Goal: Task Accomplishment & Management: Use online tool/utility

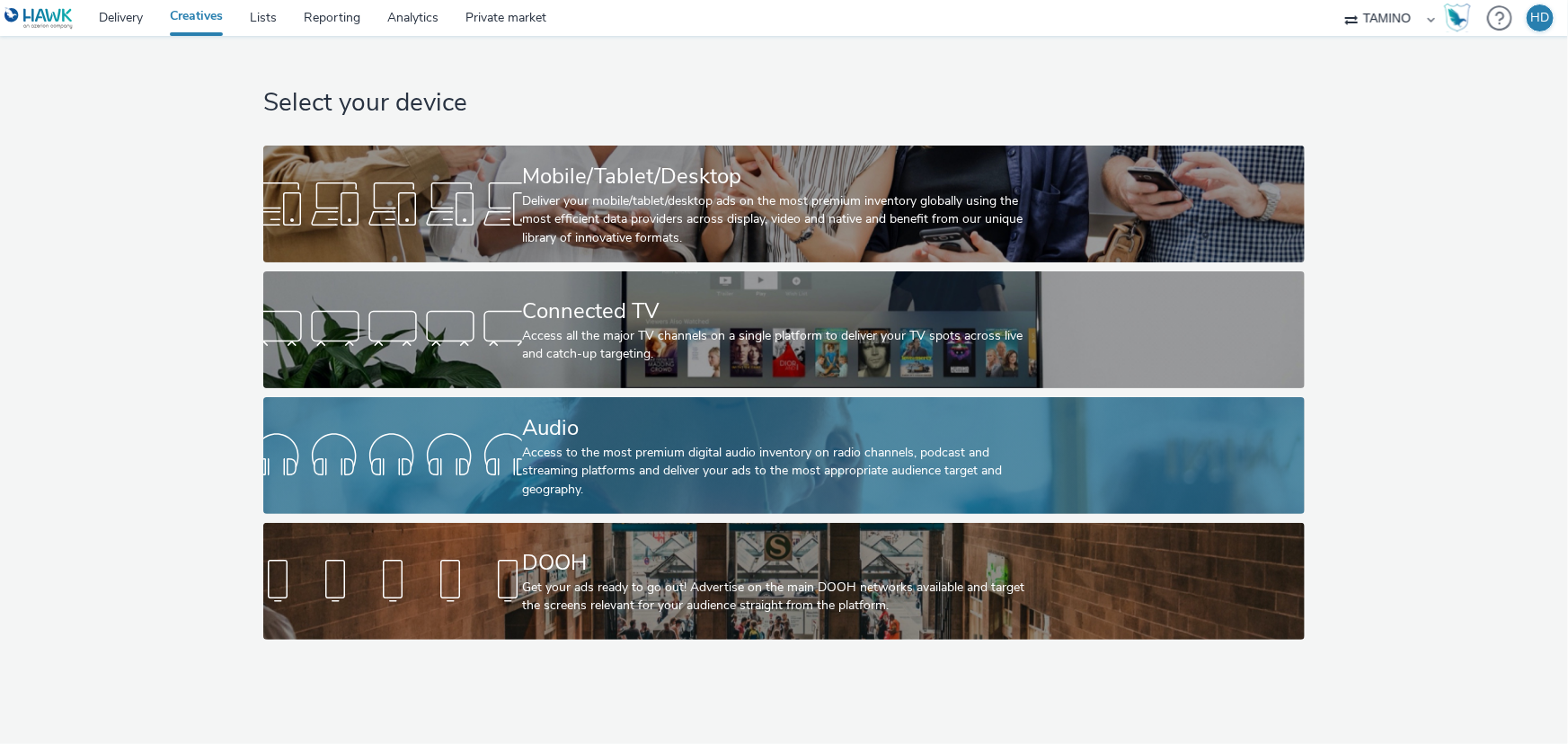
click at [675, 439] on div "Audio" at bounding box center [780, 428] width 517 height 32
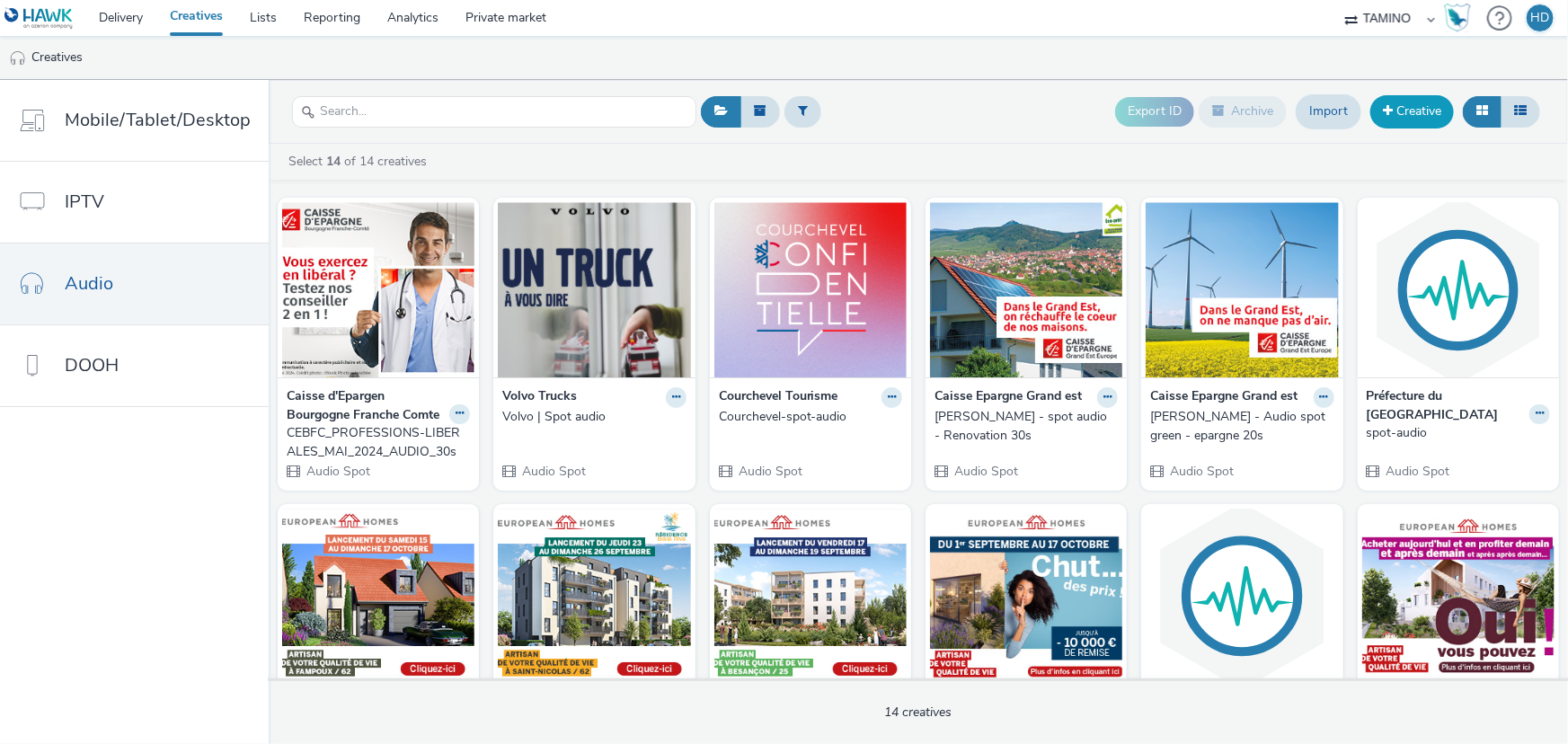
click at [1426, 105] on link "Creative" at bounding box center [1412, 112] width 83 height 33
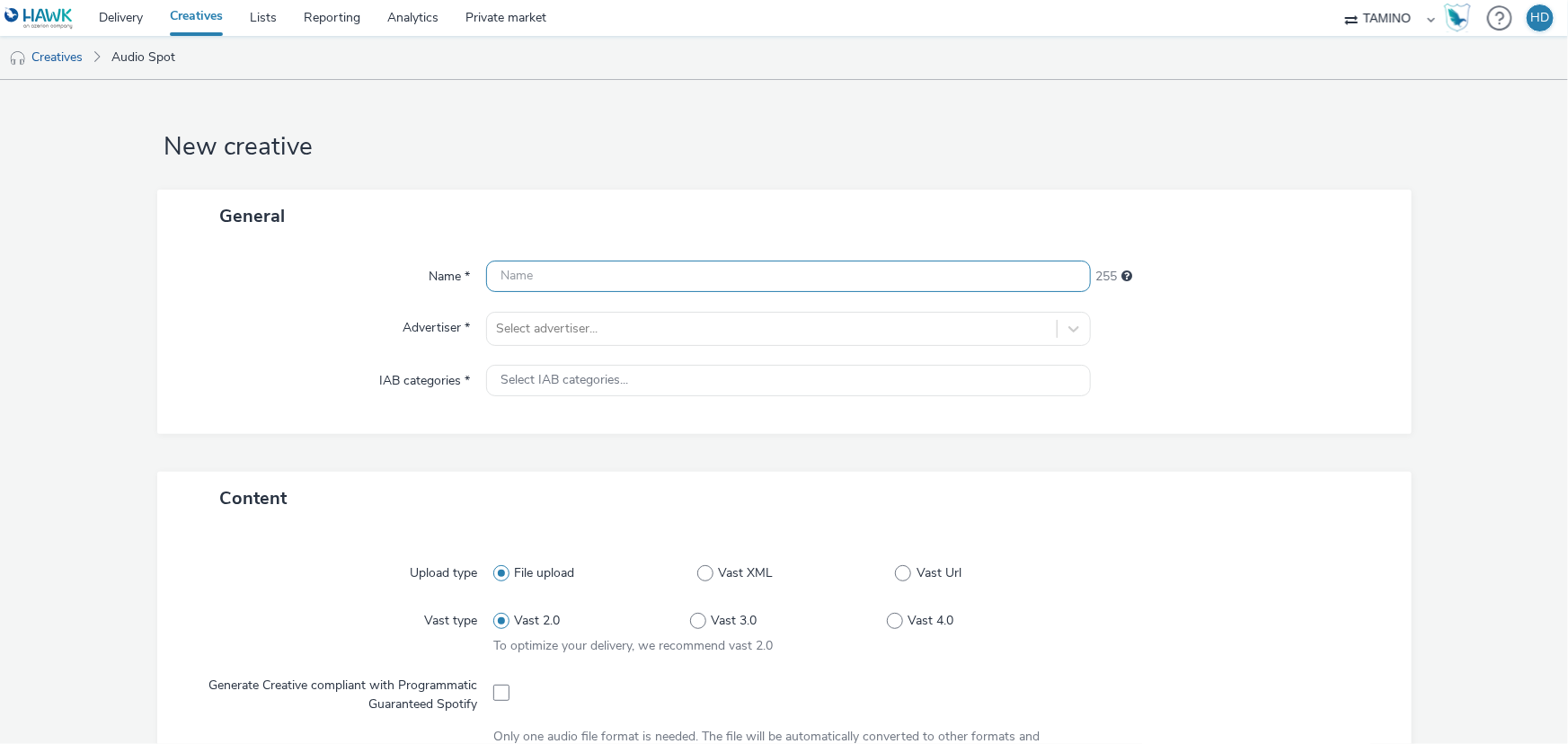
click at [524, 278] on input "text" at bounding box center [789, 276] width 605 height 32
type input "2025-08_M-RESO_AUDIO_Parents_26s"
click at [664, 328] on div at bounding box center [772, 329] width 552 height 22
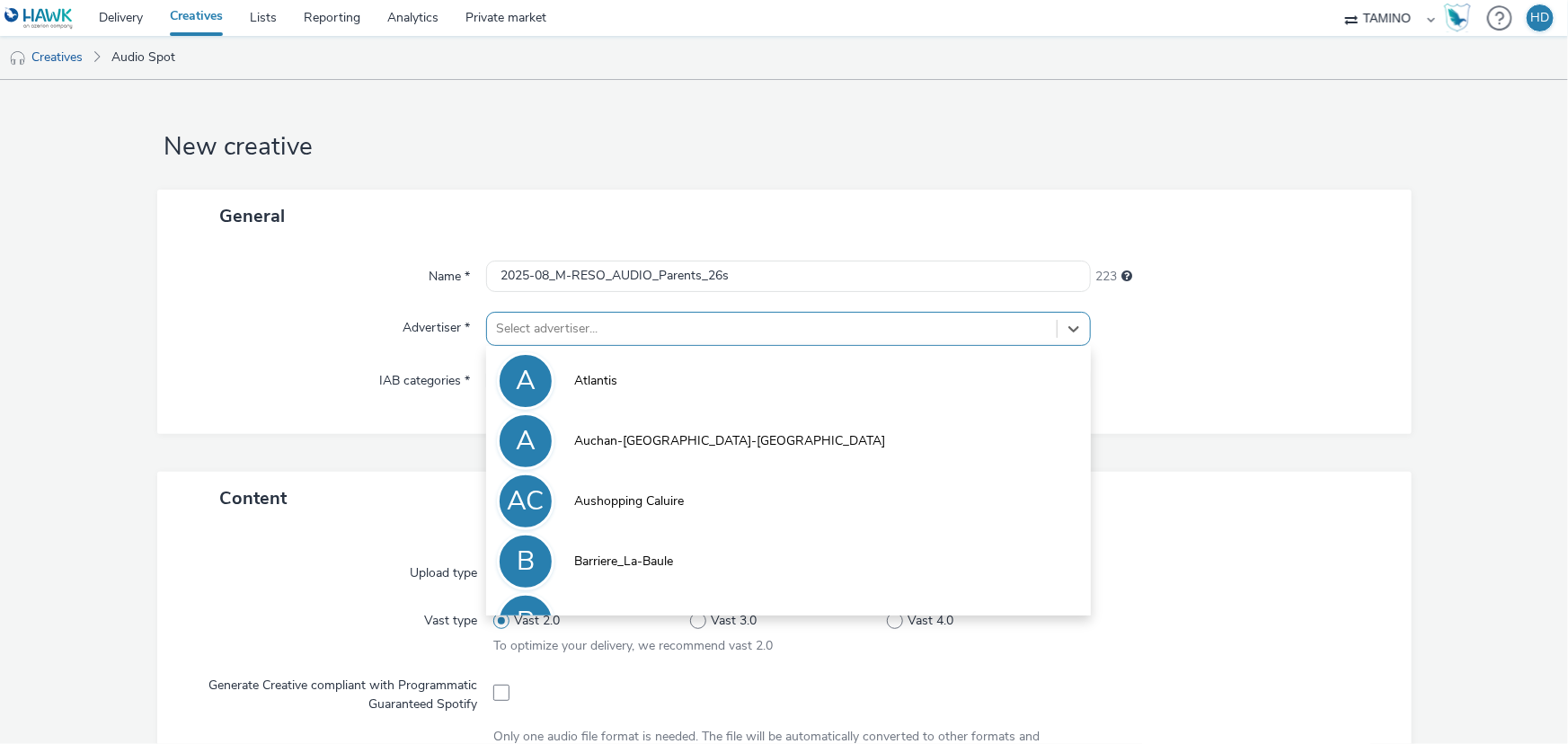
type input "M"
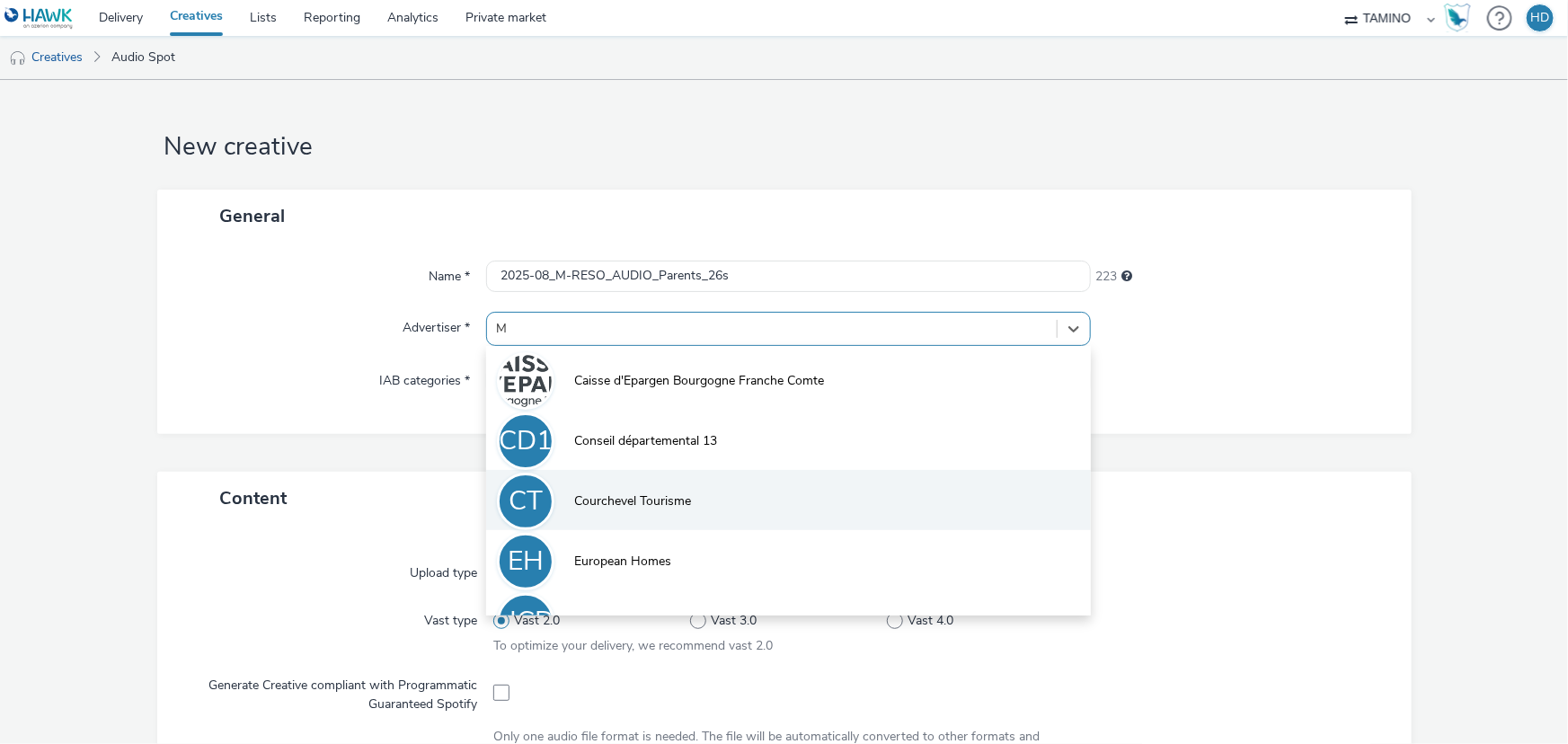
scroll to position [340, 0]
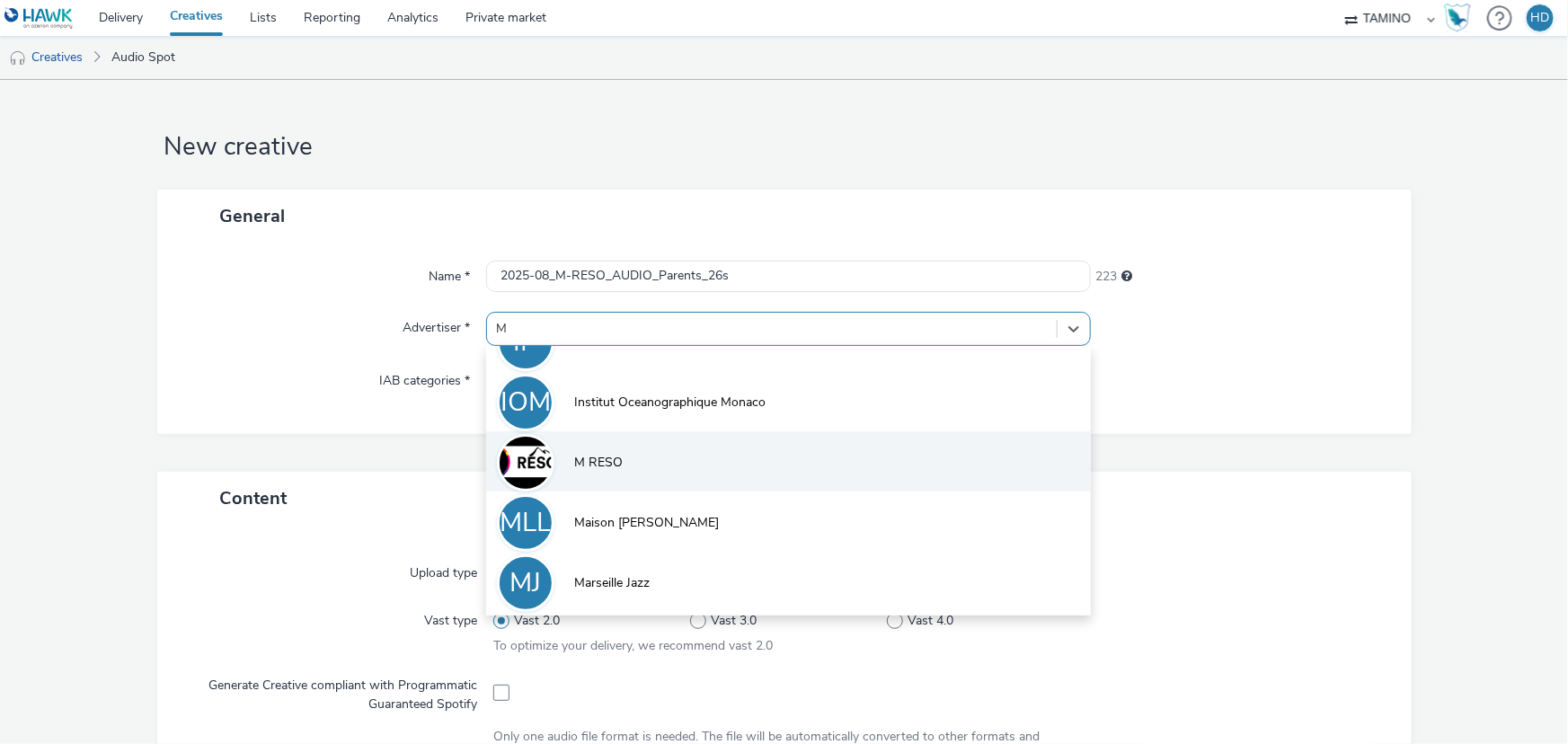
click at [633, 476] on li "M RESO" at bounding box center [789, 462] width 605 height 60
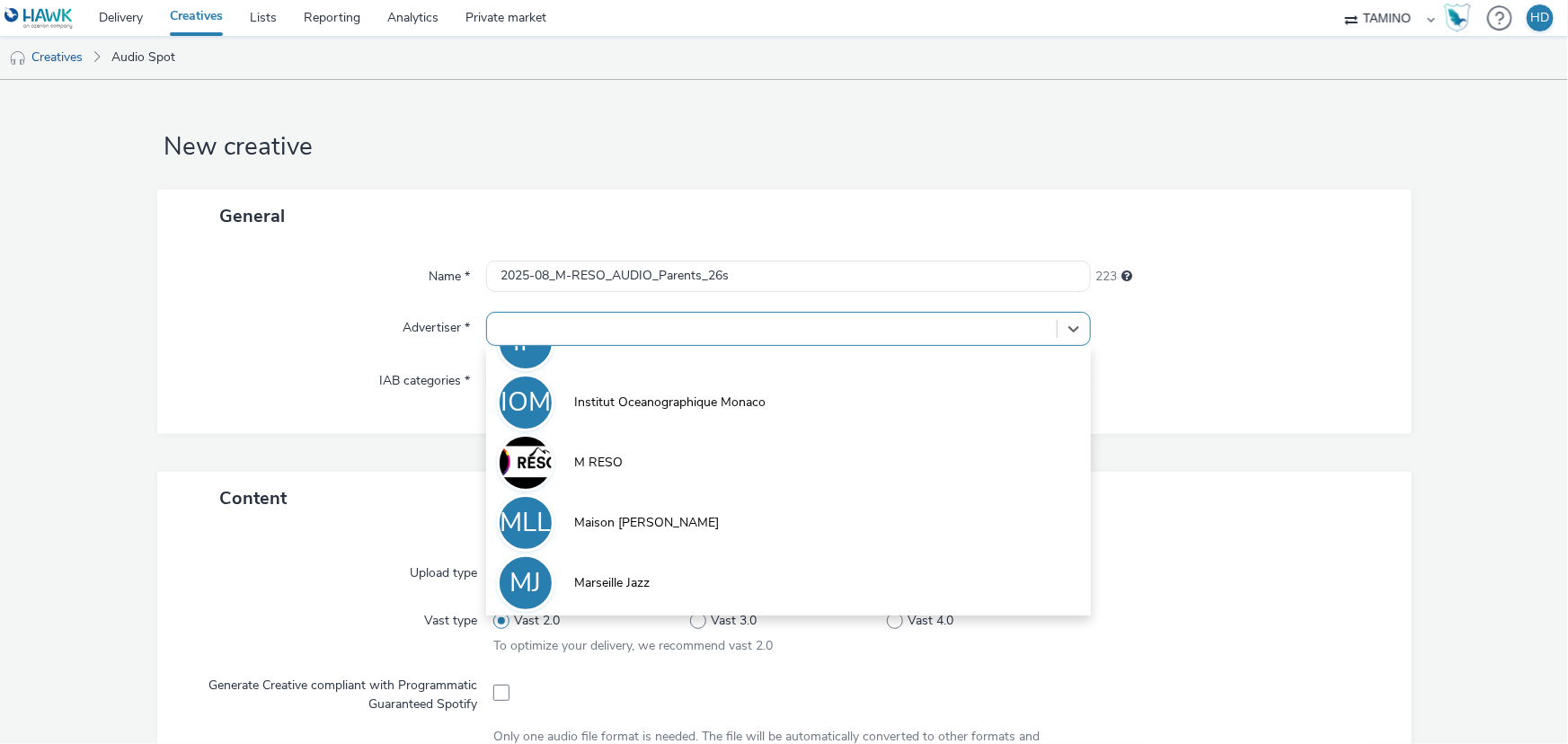
type input "[URL][DOMAIN_NAME]"
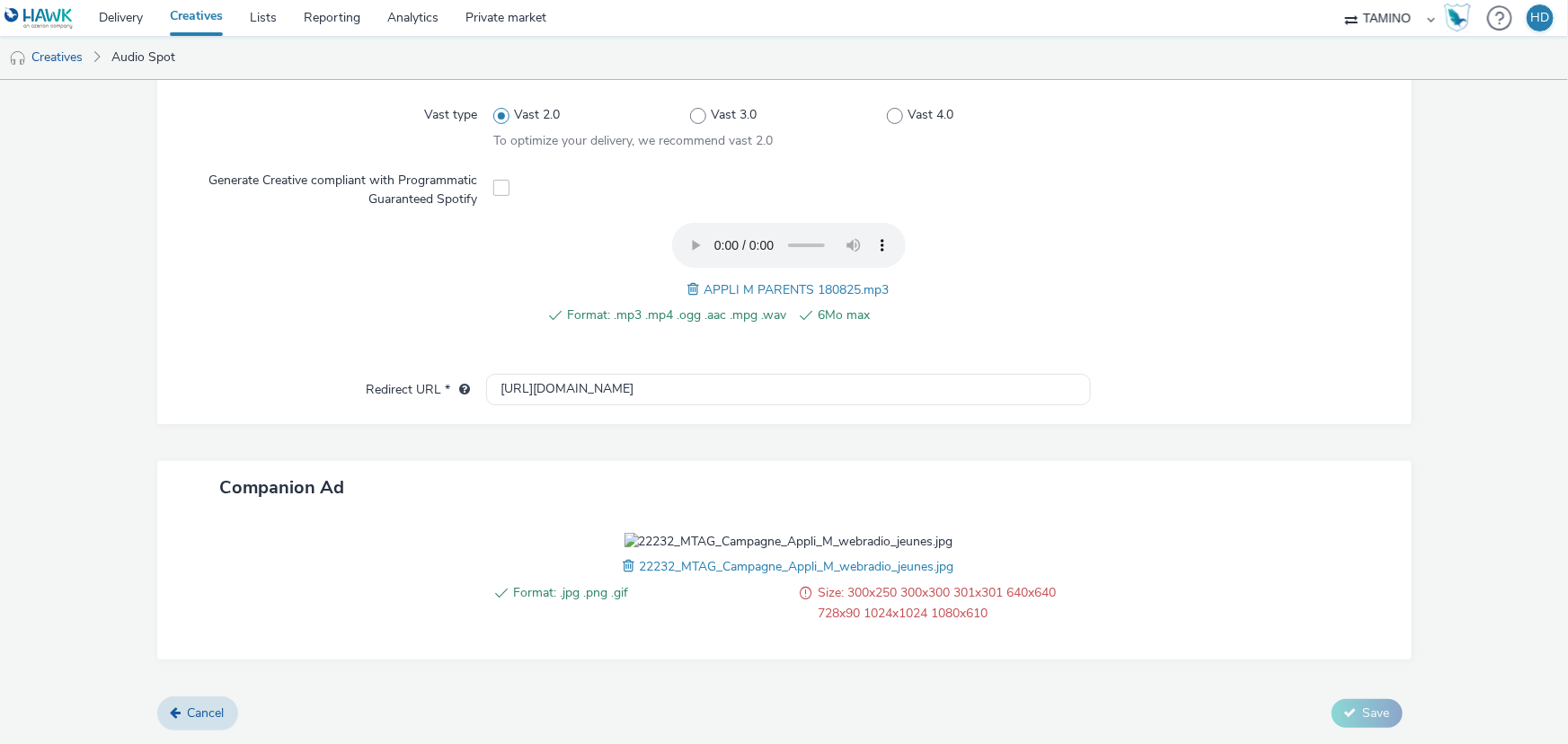
scroll to position [618, 0]
click at [624, 570] on span at bounding box center [631, 566] width 16 height 20
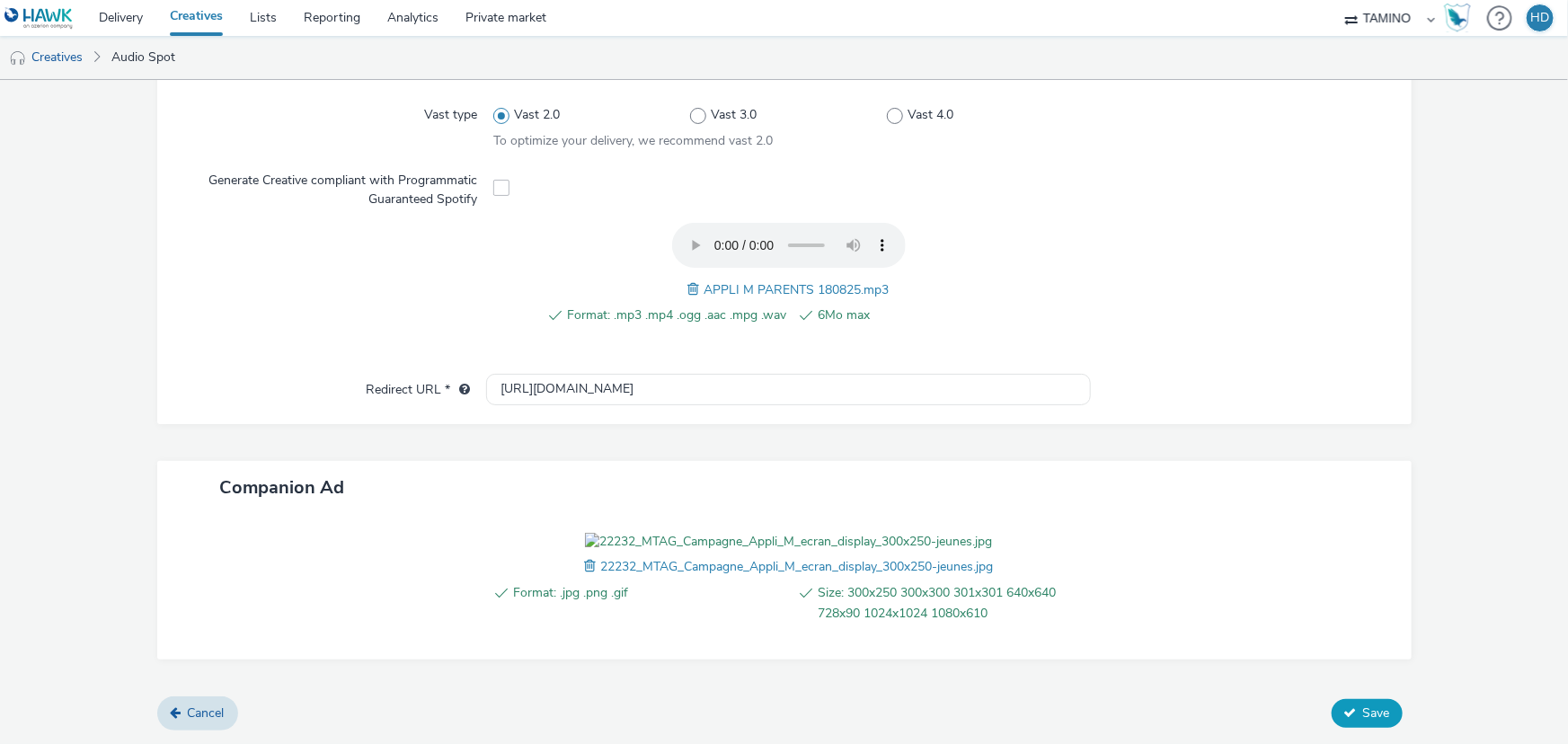
click at [1363, 708] on span "Save" at bounding box center [1376, 713] width 27 height 17
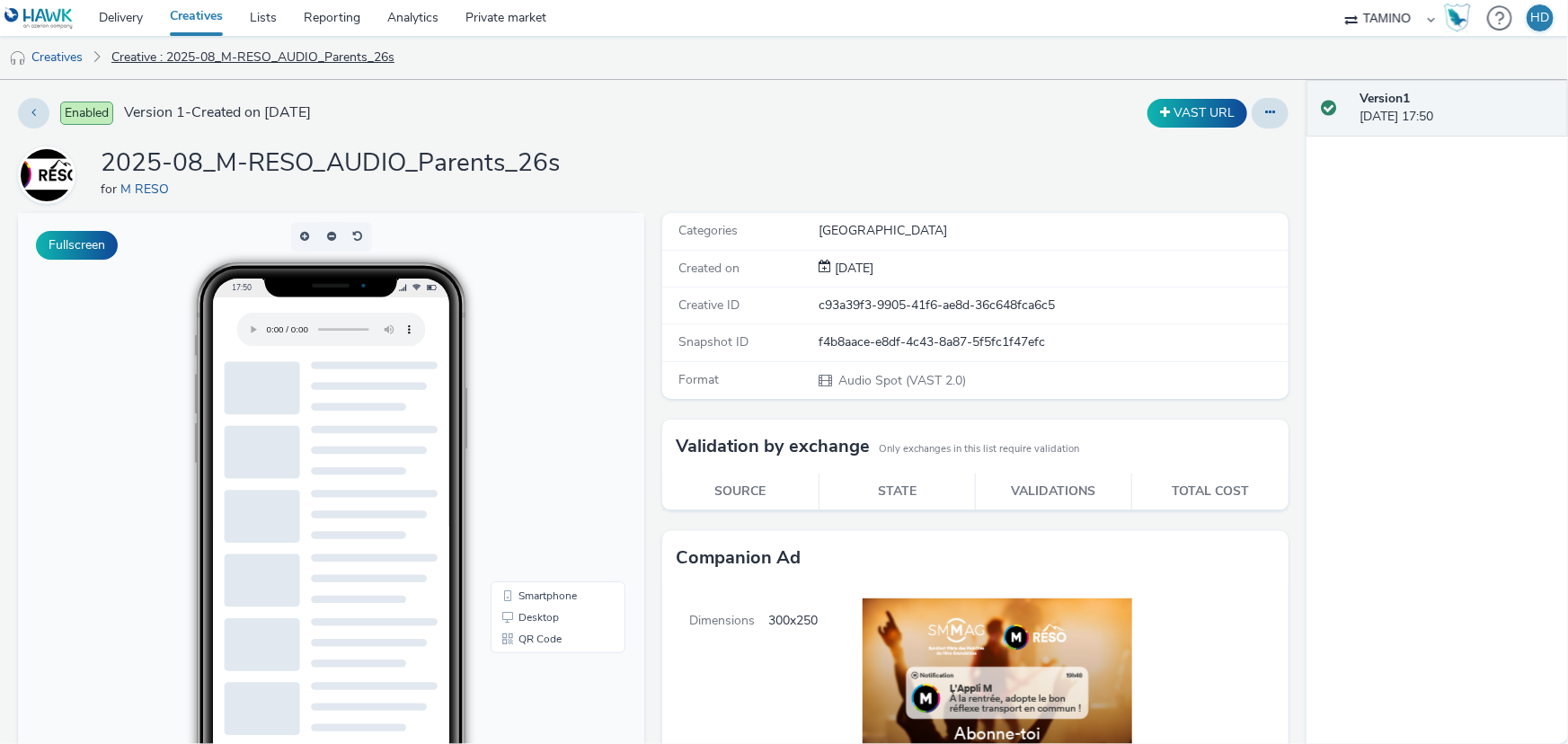
click at [143, 55] on link "Creative : 2025-08_M-RESO_AUDIO_Parents_26s" at bounding box center [252, 57] width 301 height 43
click at [63, 65] on link "Creatives" at bounding box center [46, 57] width 92 height 43
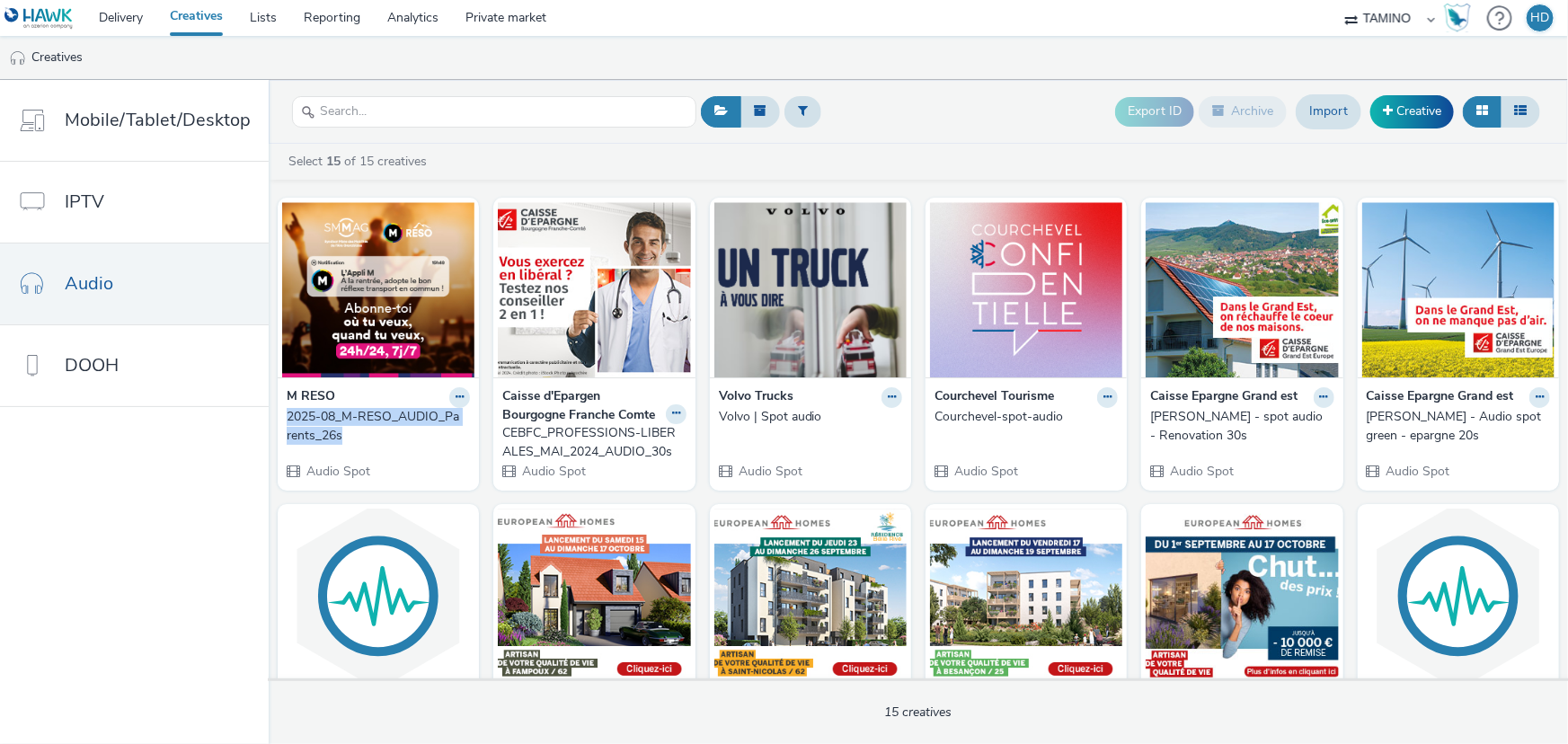
drag, startPoint x: 279, startPoint y: 415, endPoint x: 369, endPoint y: 432, distance: 91.6
click at [369, 432] on div "M RESO 2025-08_M-RESO_AUDIO_Parents_26s Audio Spot" at bounding box center [377, 434] width 201 height 112
copy div "2025-08_M-RESO_AUDIO_Parents_26s"
click at [1397, 107] on link "Creative" at bounding box center [1412, 112] width 83 height 33
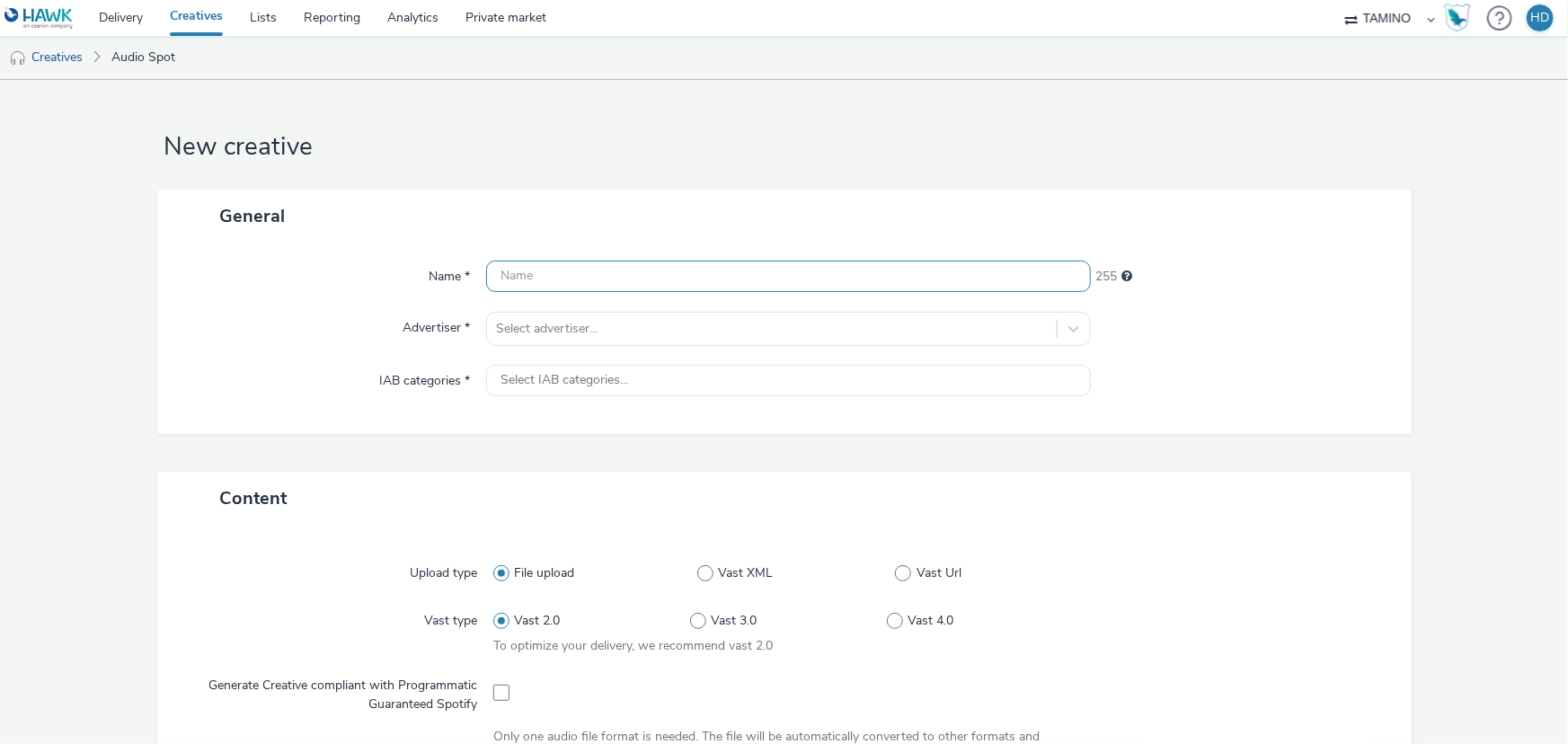
click at [602, 278] on input "text" at bounding box center [789, 276] width 605 height 32
paste input "2025-08_M-RESO_AUDIO_Parents_26s"
drag, startPoint x: 699, startPoint y: 276, endPoint x: 658, endPoint y: 288, distance: 42.7
click at [658, 288] on input "2025-08_M-RESO_AUDIO_Parents_26s" at bounding box center [789, 276] width 605 height 32
type input "2025-08_M-RESO_AUDIO_Etudiants_26s"
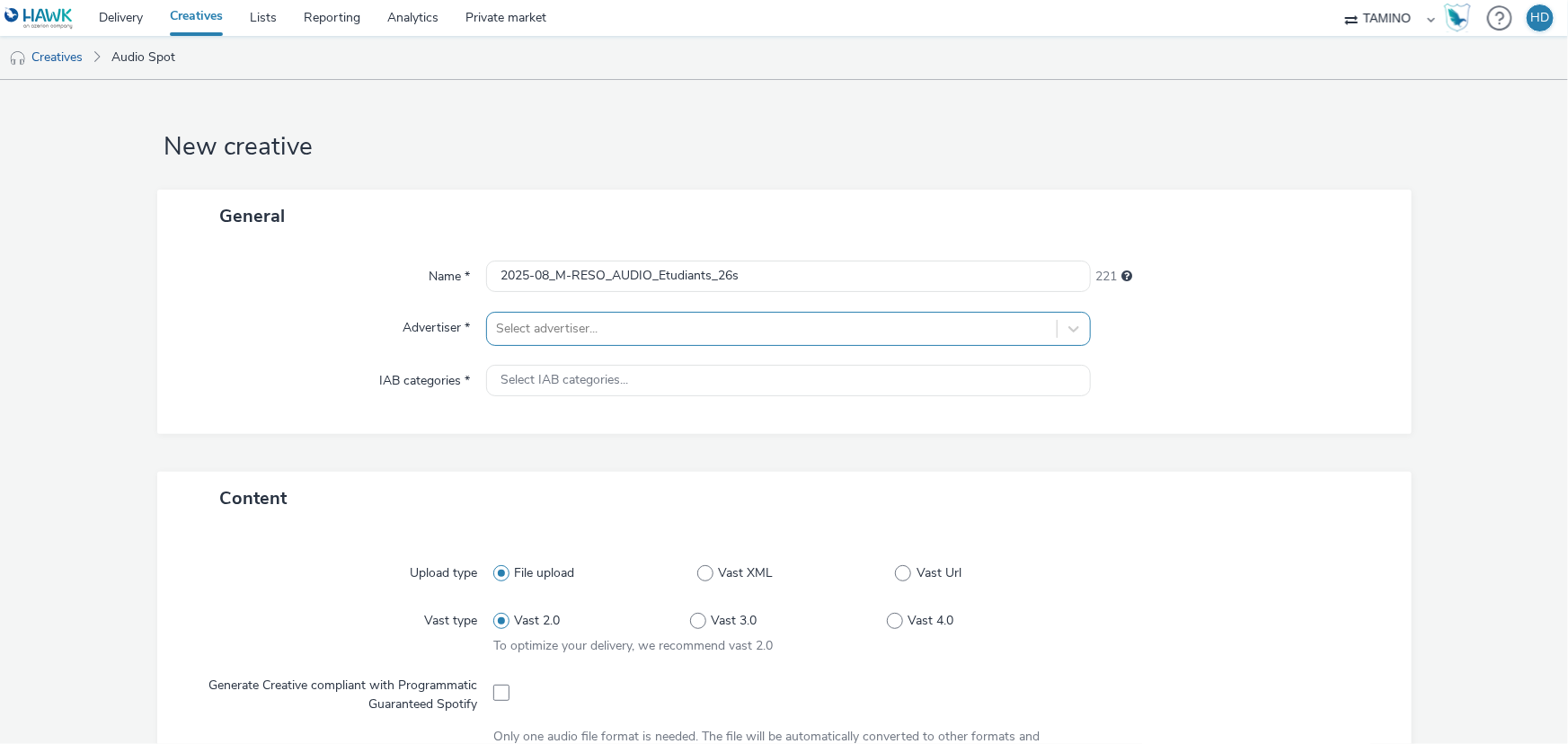
click at [677, 319] on div at bounding box center [772, 329] width 552 height 22
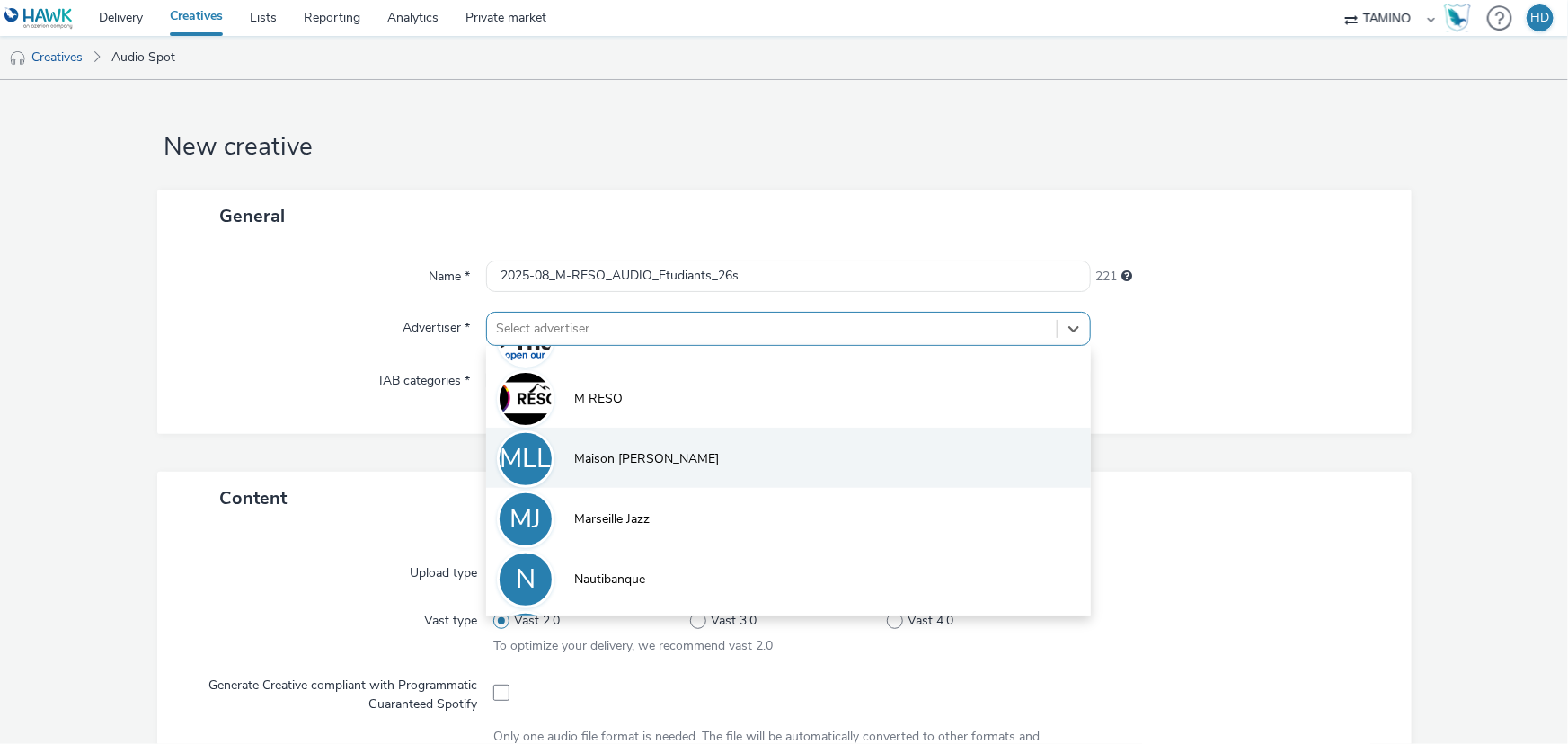
scroll to position [1350, 0]
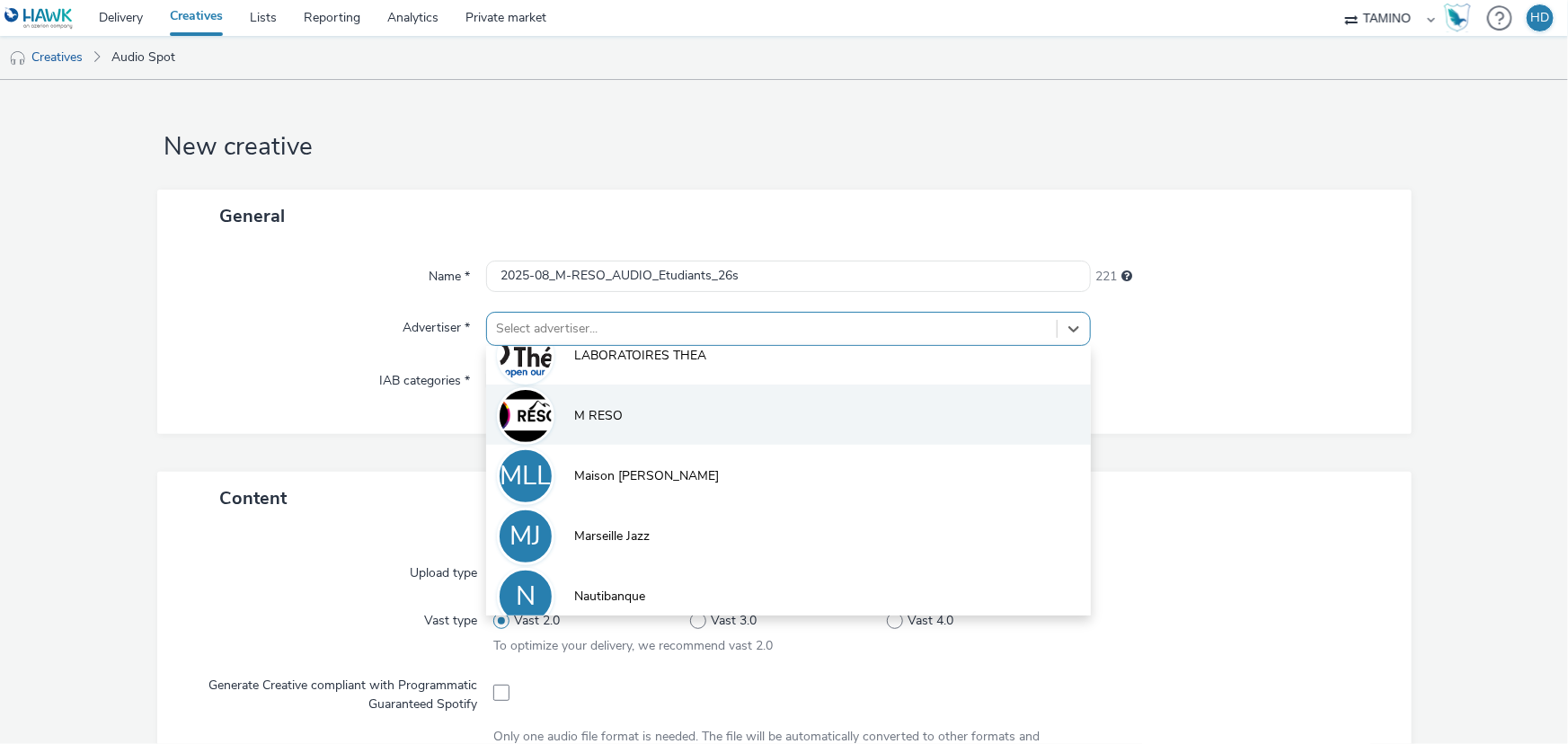
click at [646, 421] on li "M RESO" at bounding box center [789, 415] width 605 height 60
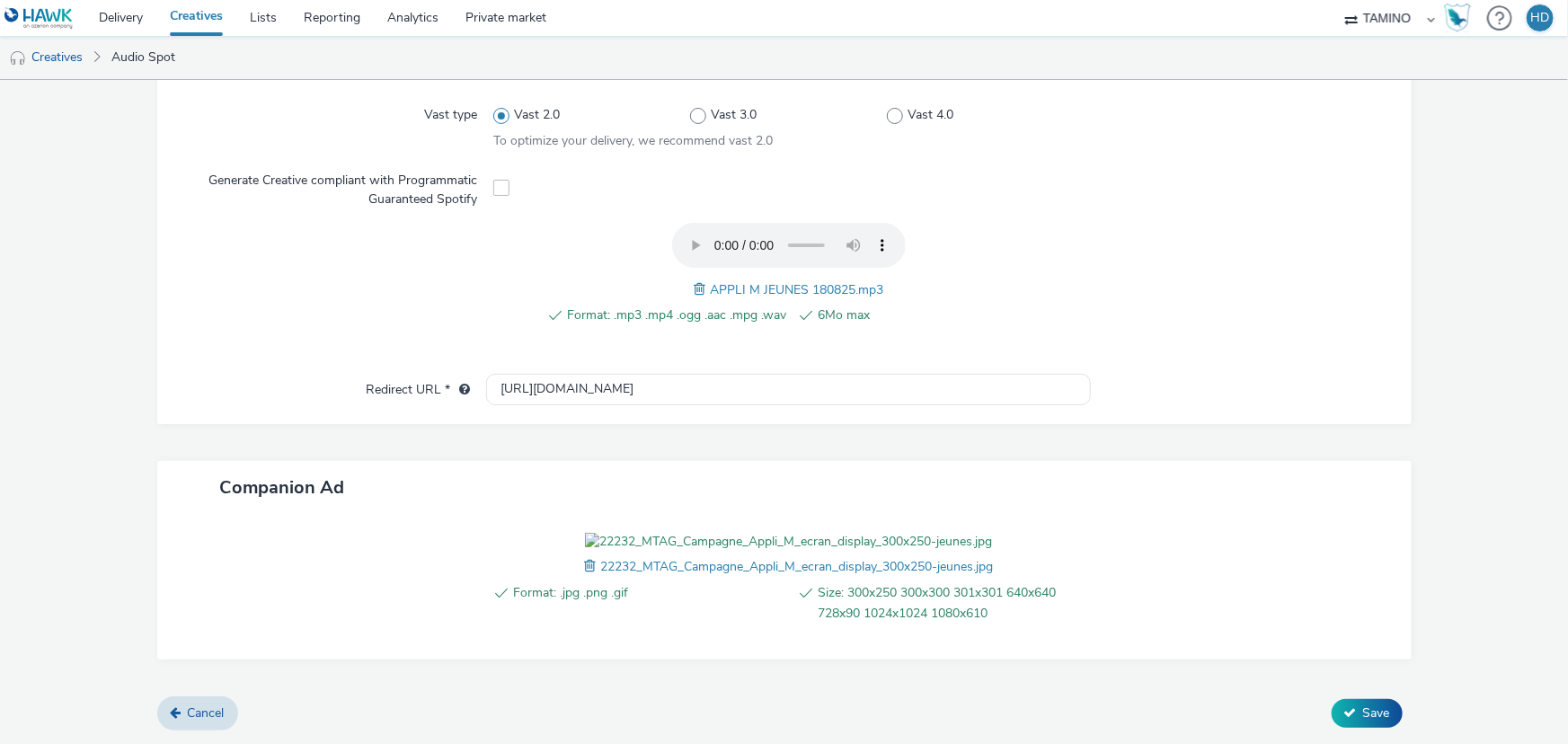
scroll to position [536, 0]
drag, startPoint x: 567, startPoint y: 299, endPoint x: 927, endPoint y: 303, distance: 360.0
click at [885, 305] on ul "Format: .mp3 .mp4 .ogg .aac .mpg .wav 6Mo max" at bounding box center [789, 315] width 497 height 22
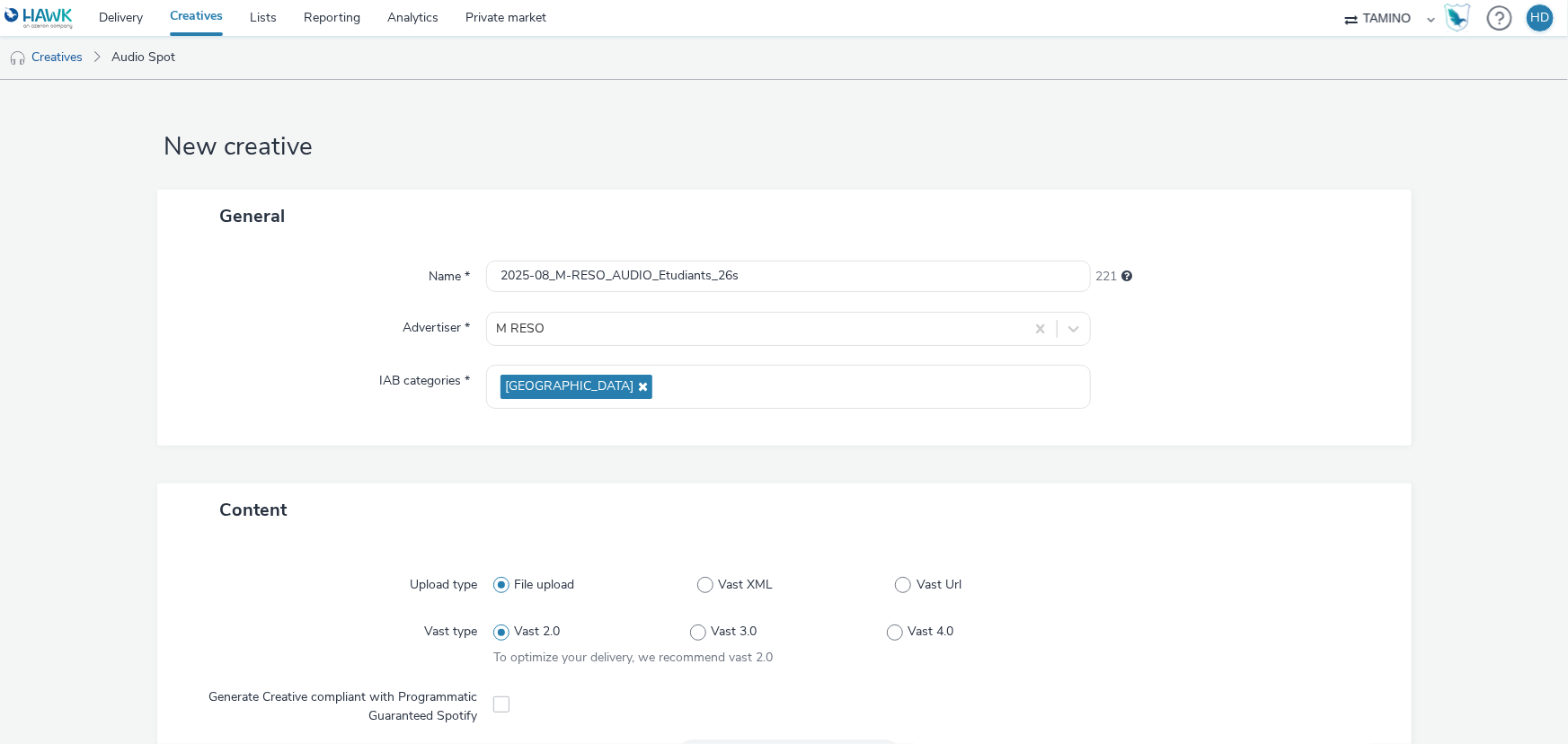
scroll to position [326, 0]
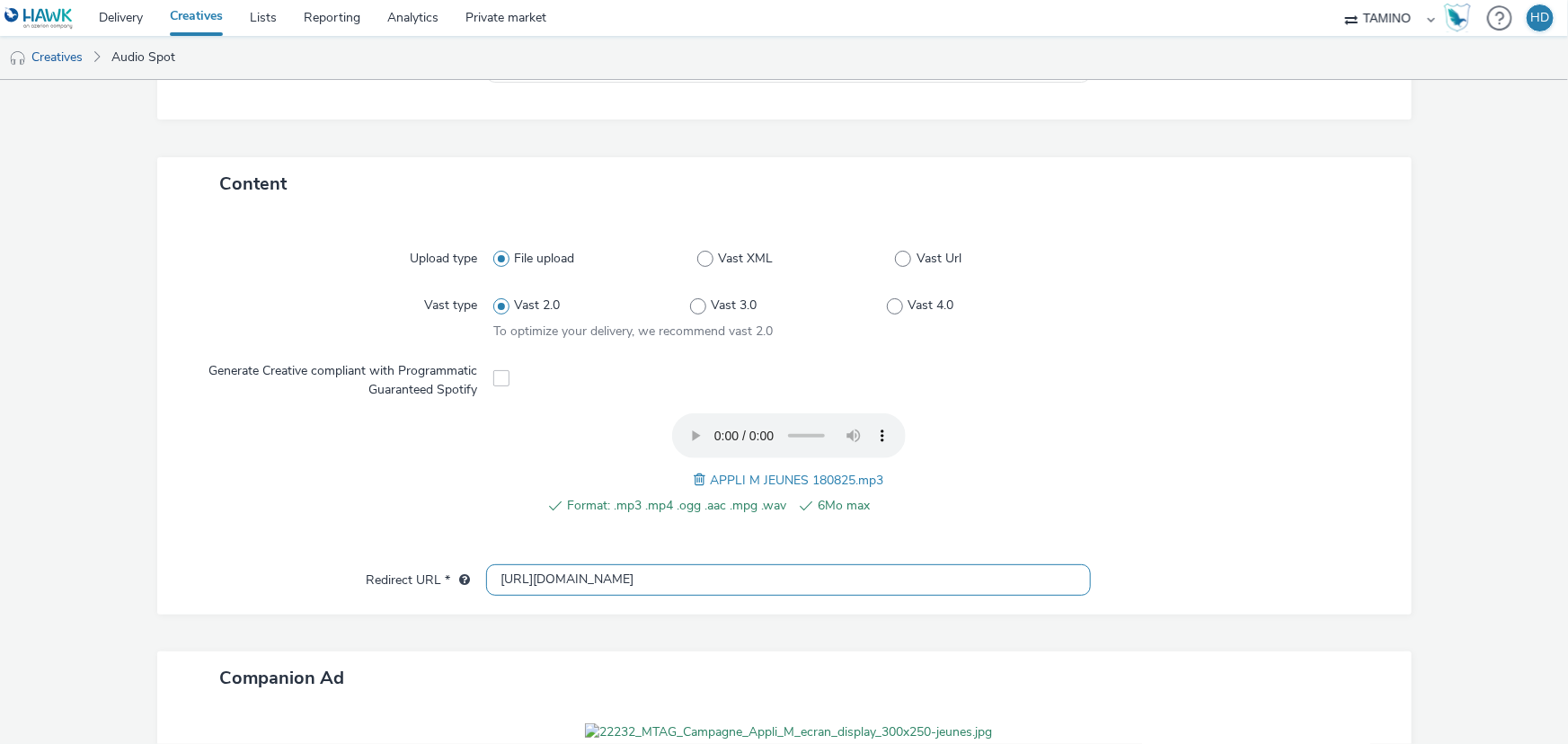
click at [622, 577] on input "[URL][DOMAIN_NAME]" at bounding box center [789, 581] width 605 height 32
paste input "s://[DOMAIN_NAME][URL]"
type input "[URL][DOMAIN_NAME]"
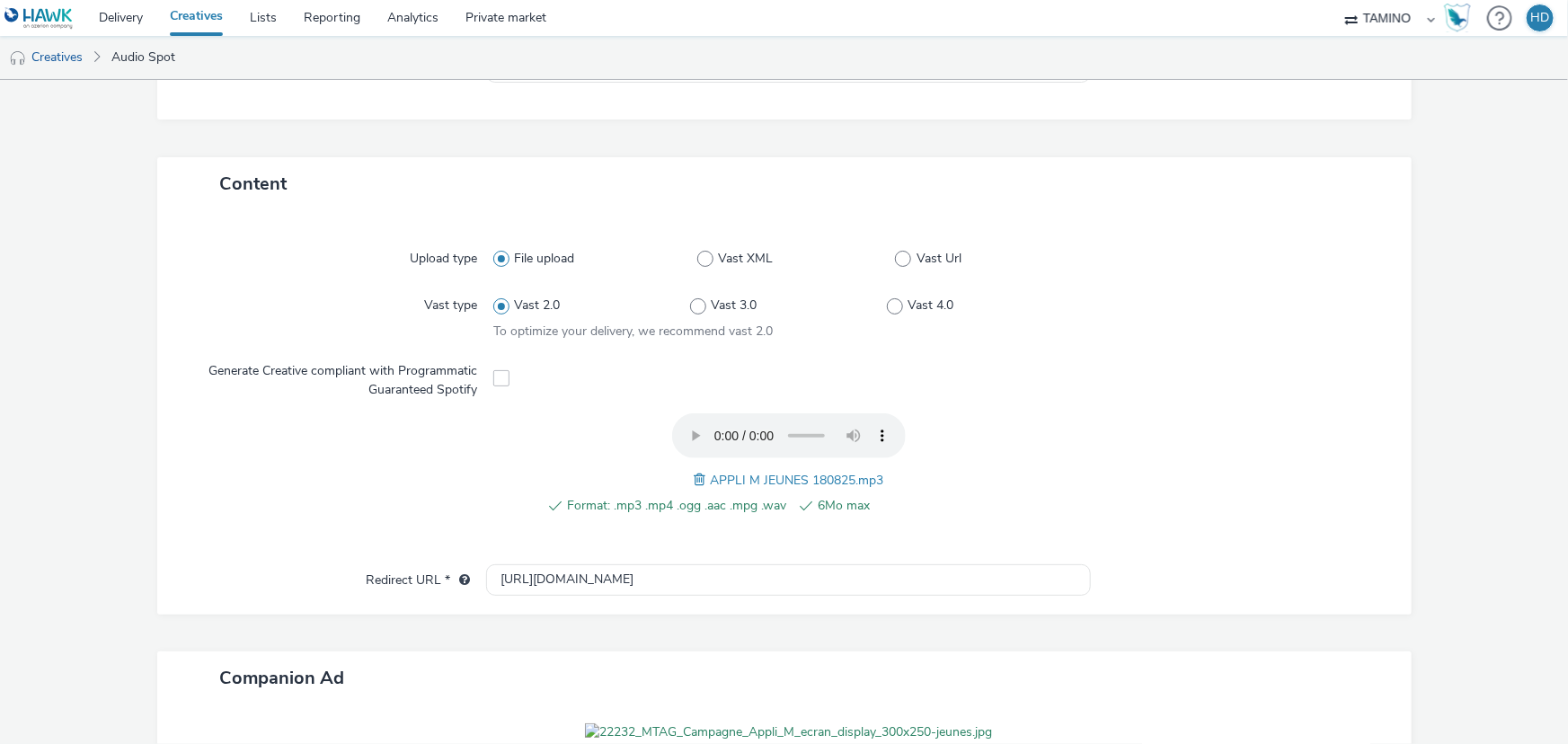
click at [322, 550] on div "Upload type File upload Vast XML Vast Url Vast type Vast 2.0 Vast 3.0 Vast 4.0 …" at bounding box center [784, 396] width 1219 height 336
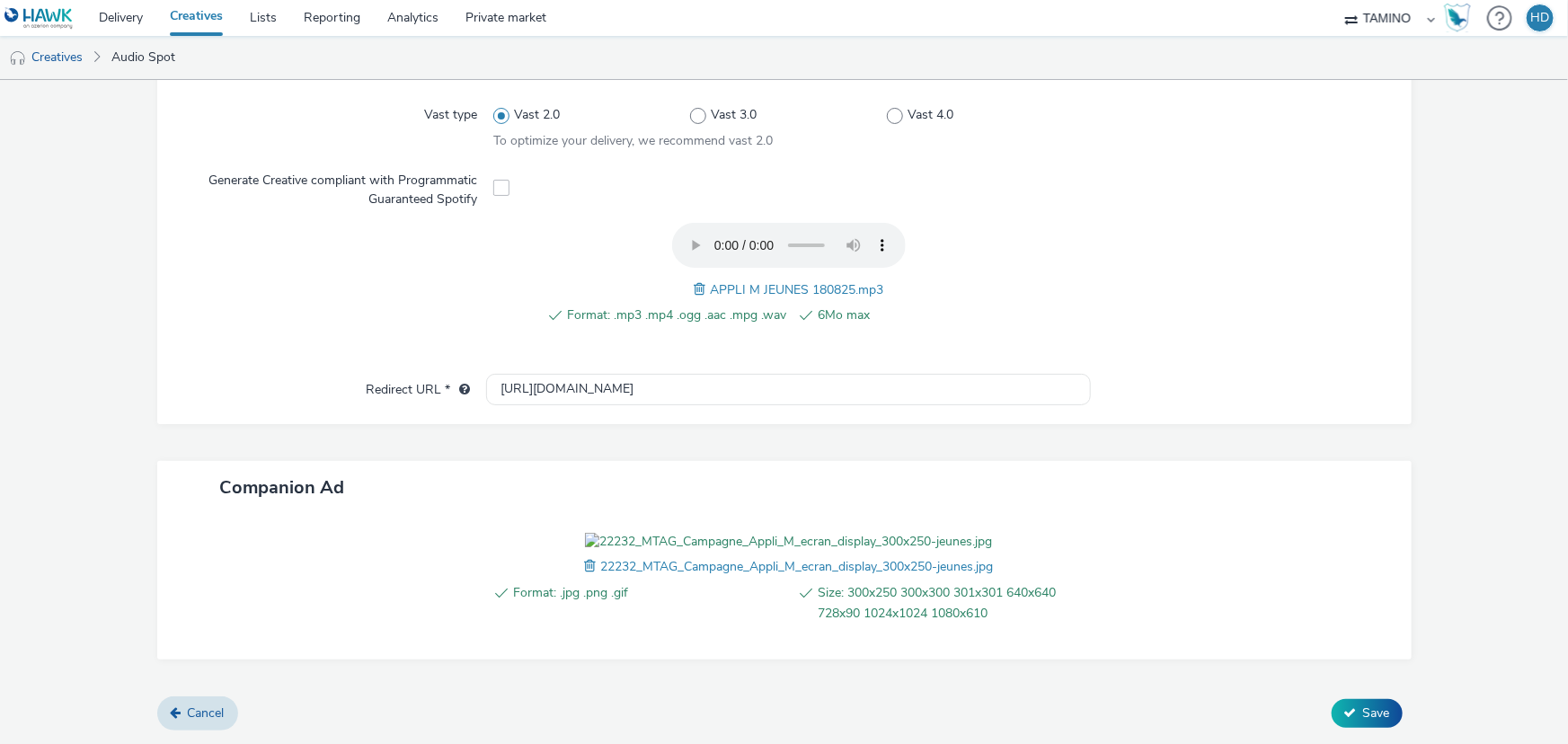
scroll to position [618, 0]
click at [1368, 718] on span "Save" at bounding box center [1376, 713] width 27 height 17
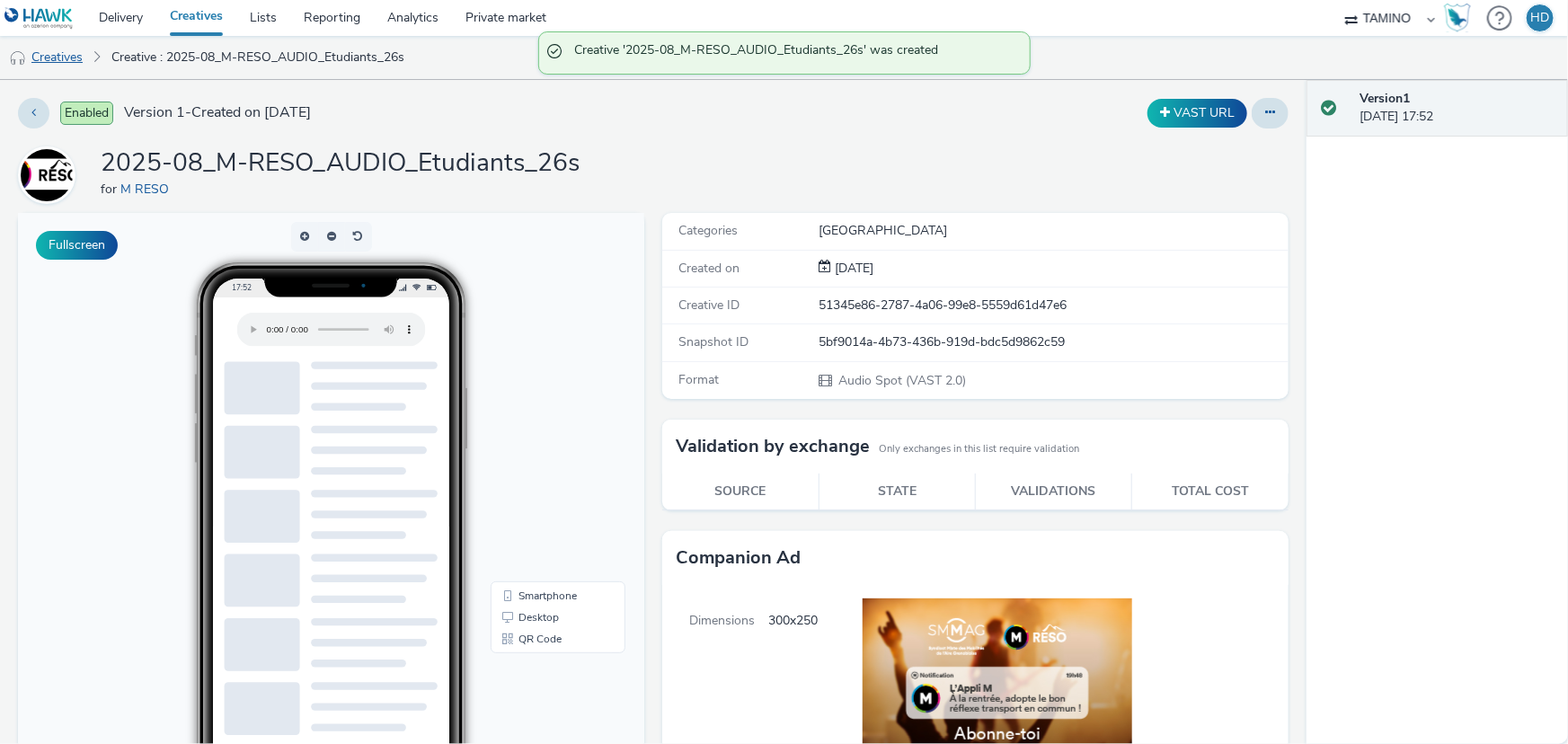
click at [48, 55] on link "Creatives" at bounding box center [46, 57] width 92 height 43
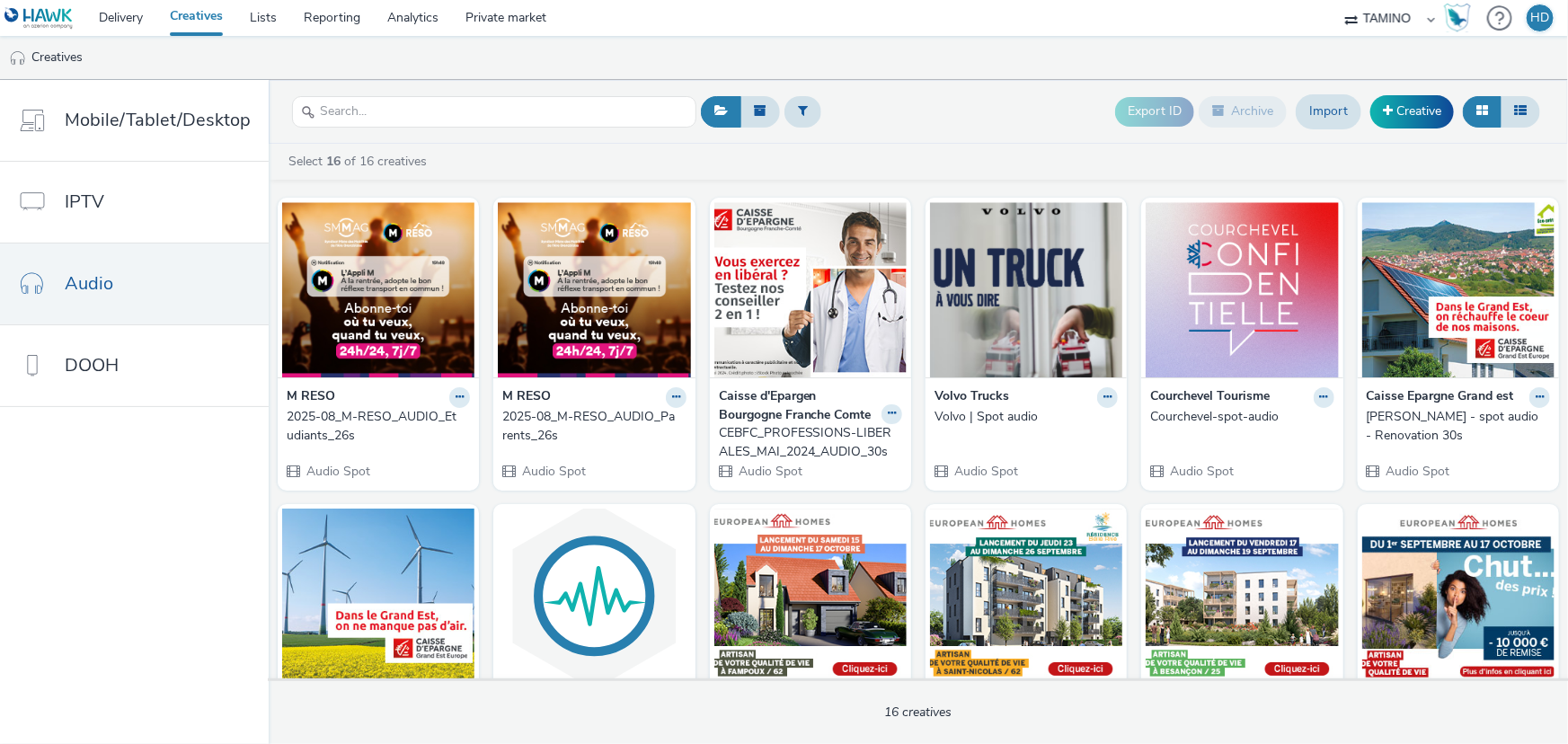
click at [593, 415] on div "2025-08_M-RESO_AUDIO_Parents_26s" at bounding box center [590, 426] width 176 height 37
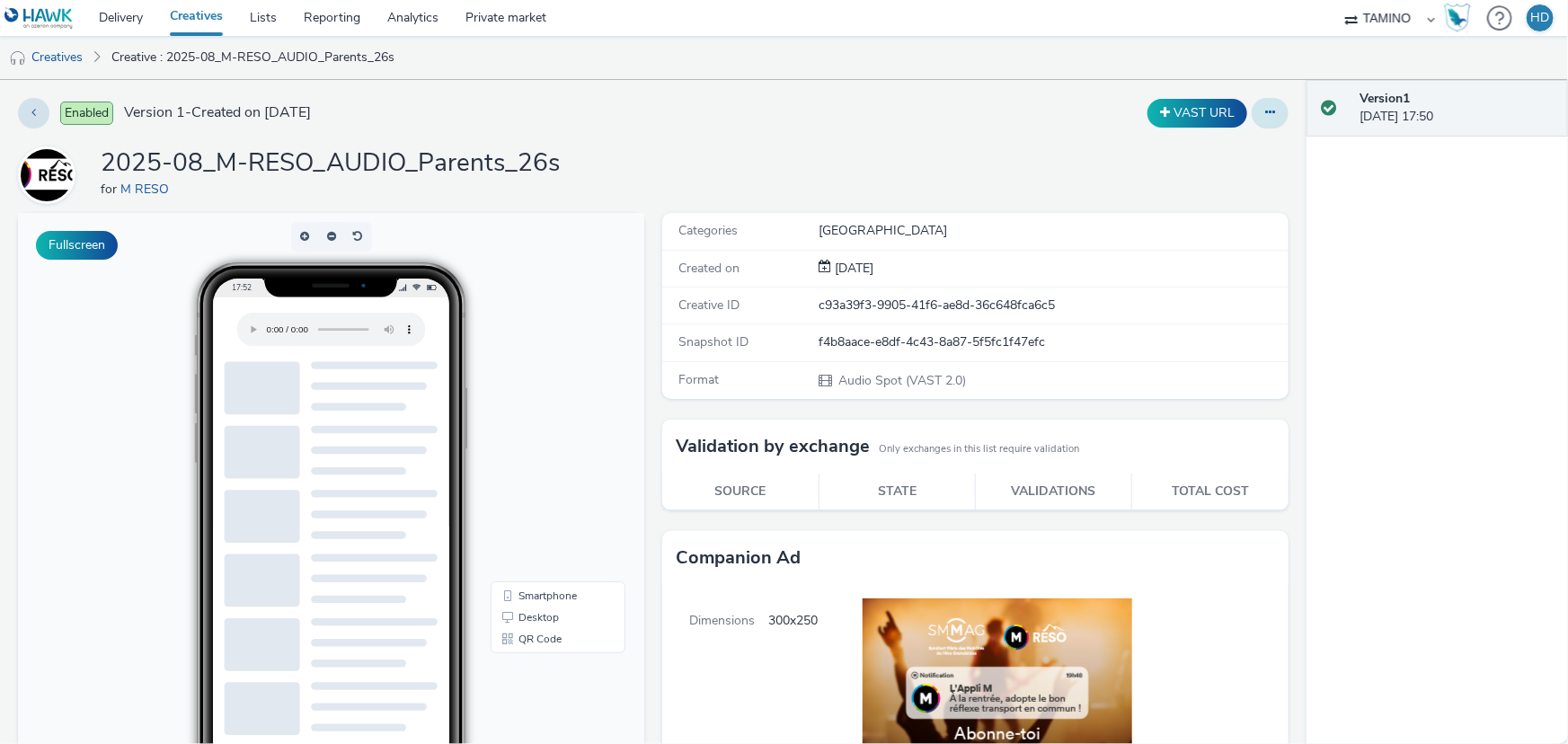
click at [1260, 98] on button at bounding box center [1269, 113] width 37 height 31
click at [1205, 153] on link "Edit" at bounding box center [1221, 149] width 135 height 36
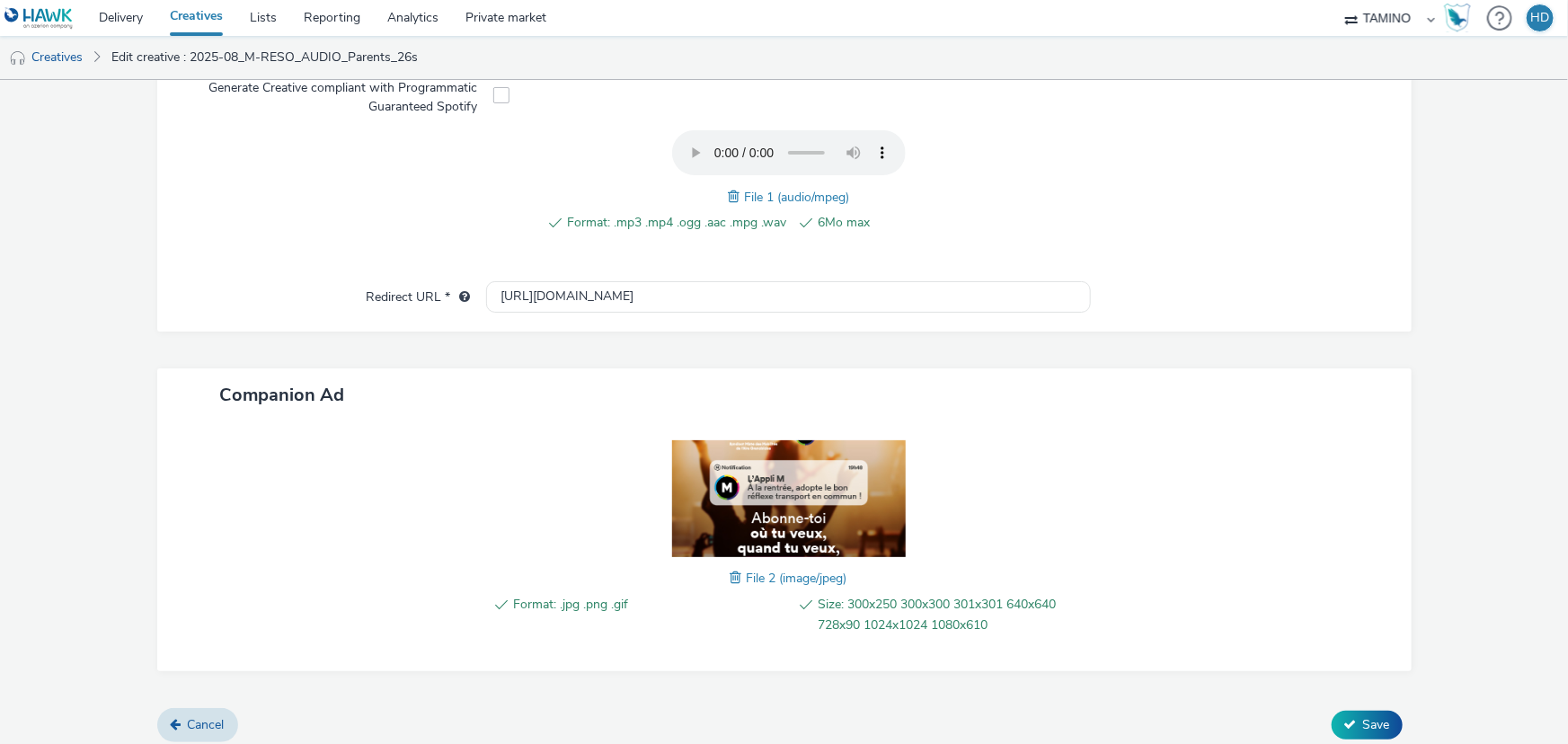
scroll to position [618, 0]
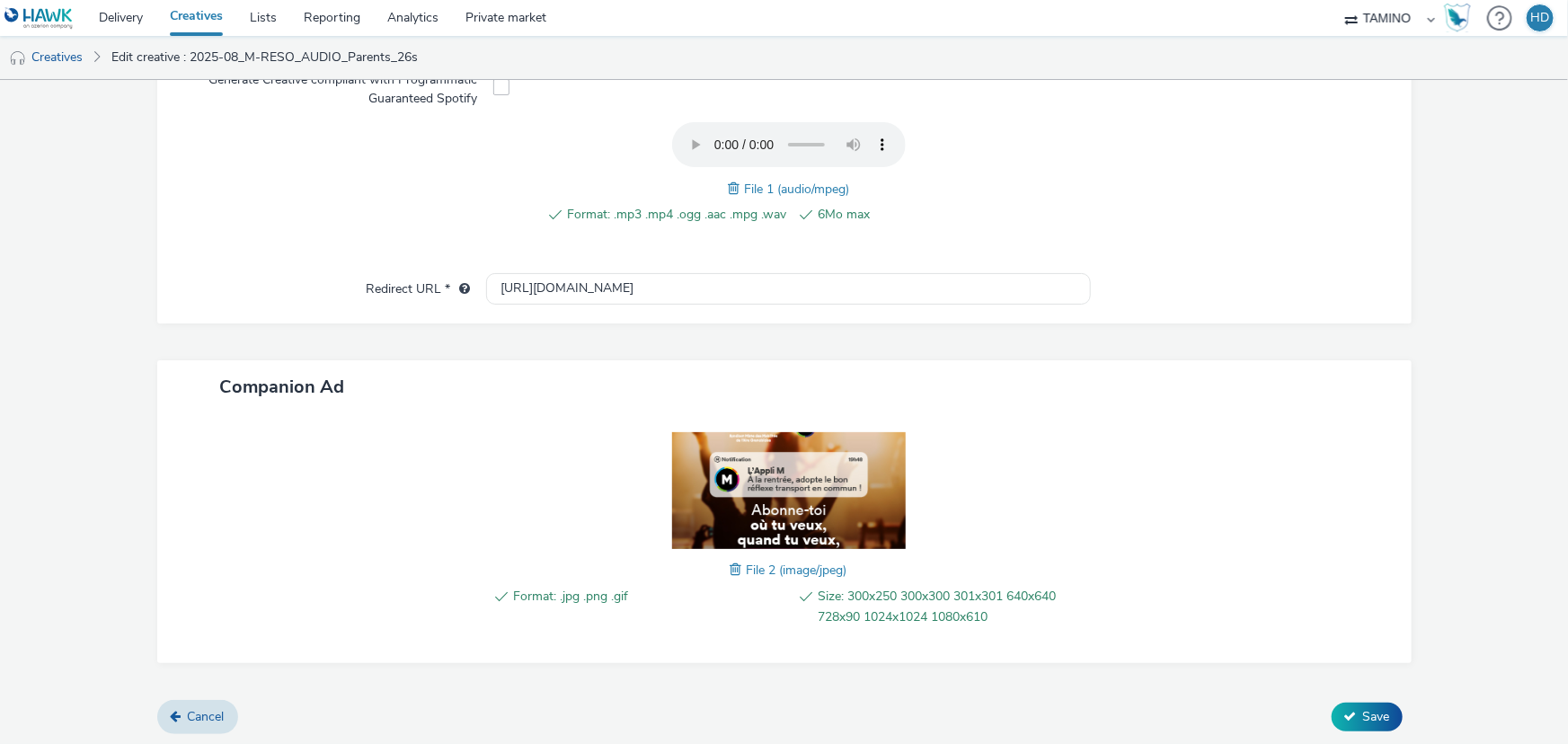
click at [731, 572] on div "File 2 (image/jpeg)" at bounding box center [789, 570] width 117 height 22
click at [731, 567] on span at bounding box center [738, 570] width 16 height 20
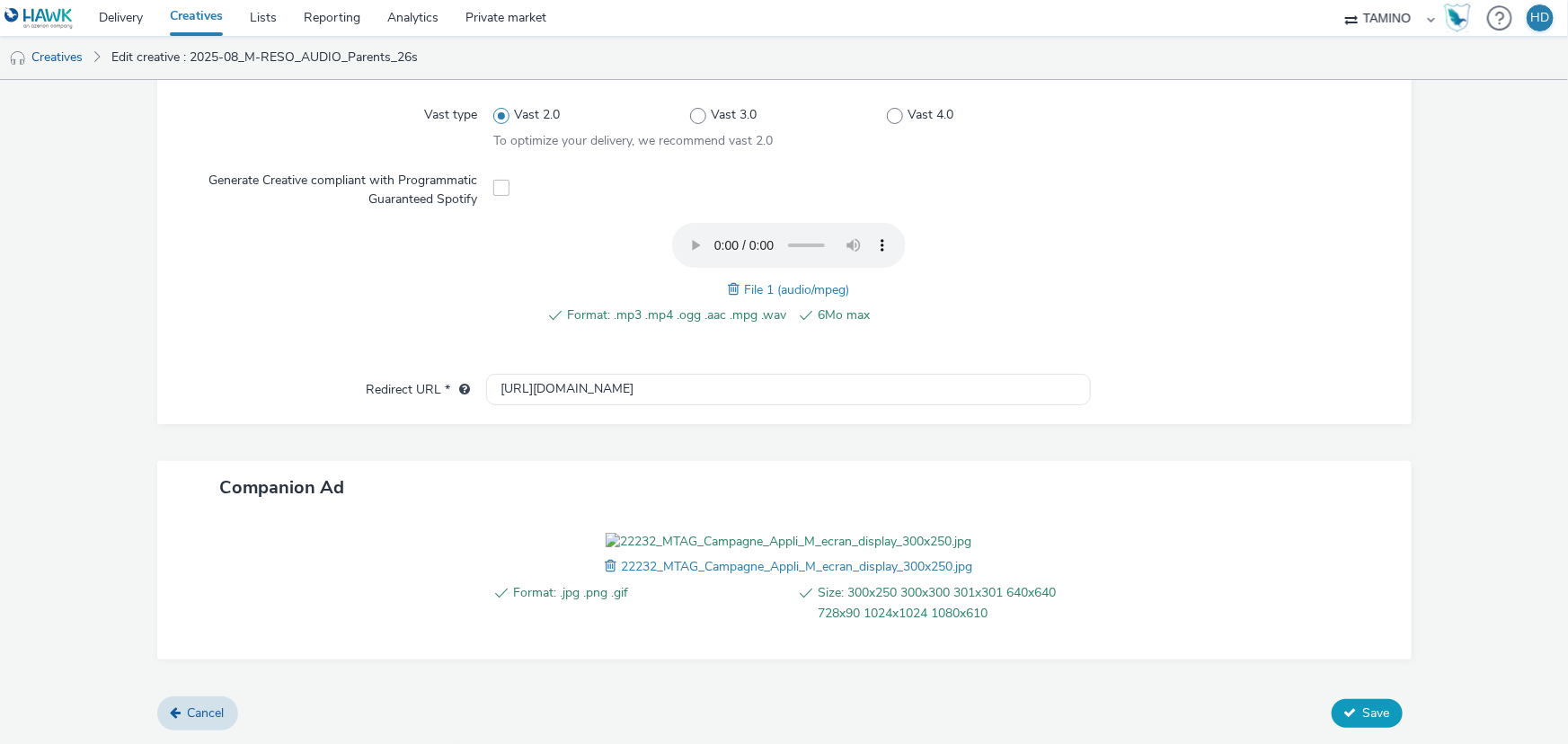
click at [1363, 719] on span "Save" at bounding box center [1376, 713] width 27 height 17
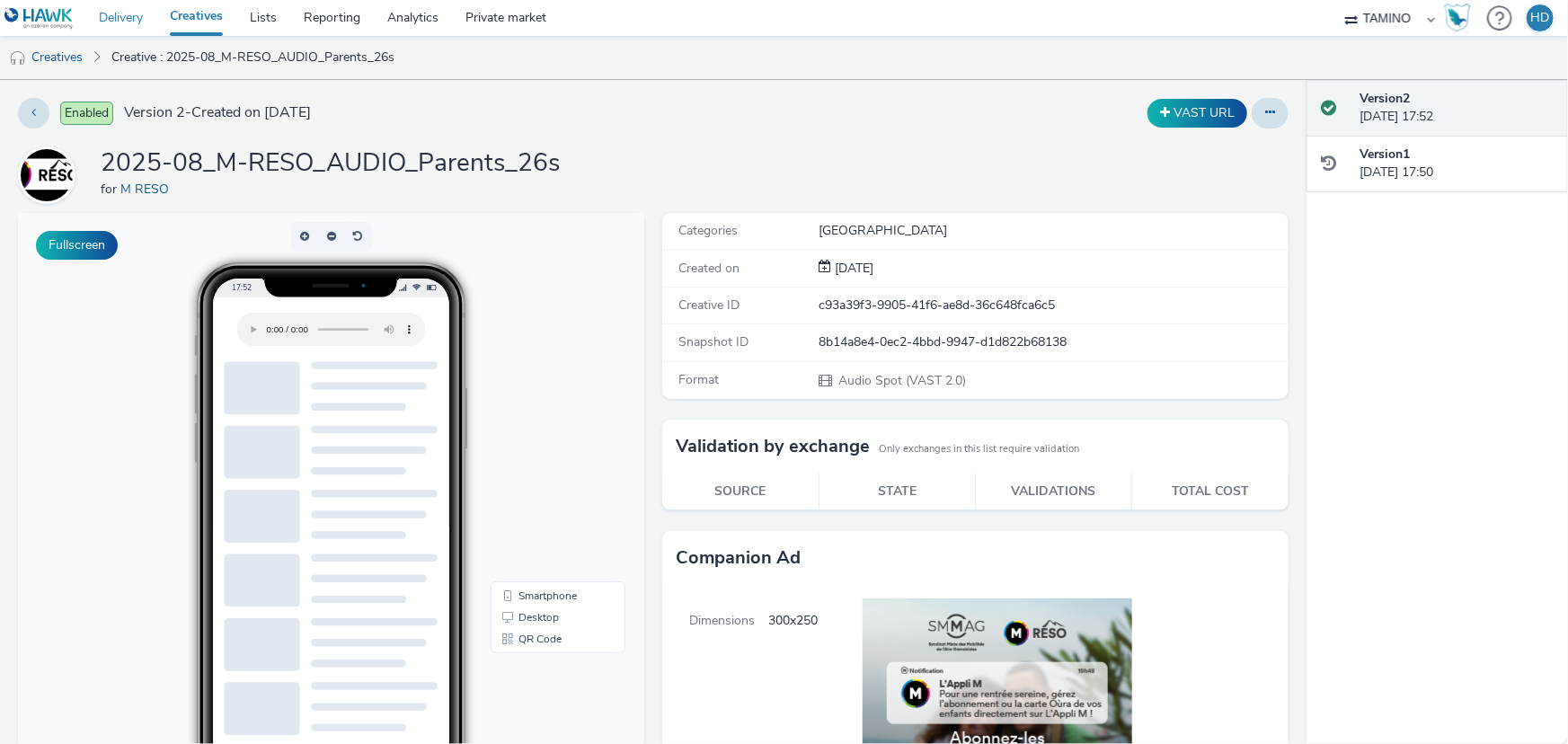
click at [135, 20] on link "Delivery" at bounding box center [121, 18] width 71 height 36
